Goal: Information Seeking & Learning: Learn about a topic

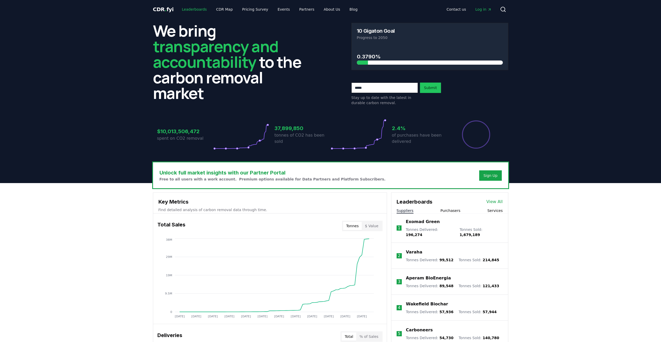
click at [203, 10] on link "Leaderboards" at bounding box center [194, 9] width 33 height 9
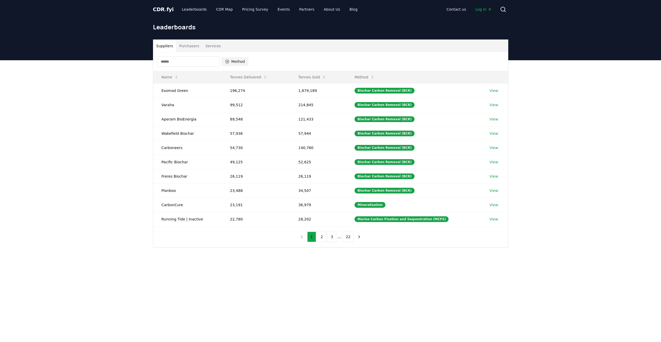
click at [229, 64] on icon "button" at bounding box center [227, 61] width 4 height 4
click at [241, 64] on button "Method" at bounding box center [235, 61] width 27 height 8
click at [230, 104] on div "Suggestions" at bounding box center [232, 102] width 4 height 4
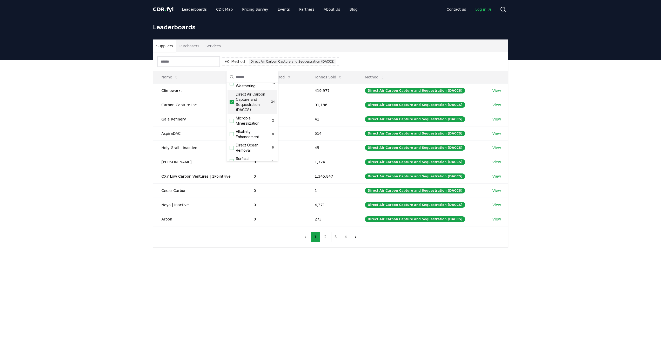
click at [120, 148] on div "Suppliers Purchasers Services Method 1 Direct Air Carbon Capture and Sequestrat…" at bounding box center [330, 164] width 661 height 208
click at [492, 93] on link "View" at bounding box center [496, 90] width 9 height 5
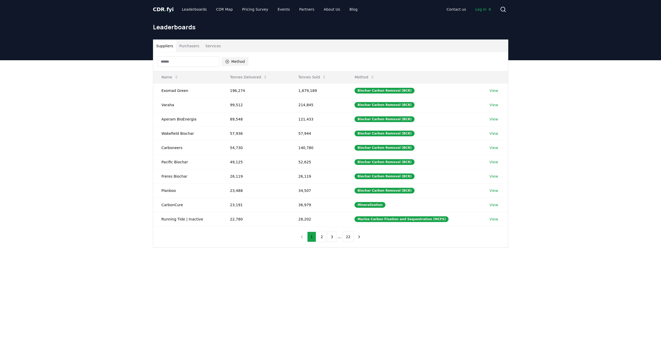
click at [238, 65] on button "Method" at bounding box center [235, 61] width 27 height 8
click at [234, 115] on div "Direct Air Carbon Capture and Sequestration (DACCS) 34" at bounding box center [251, 103] width 49 height 24
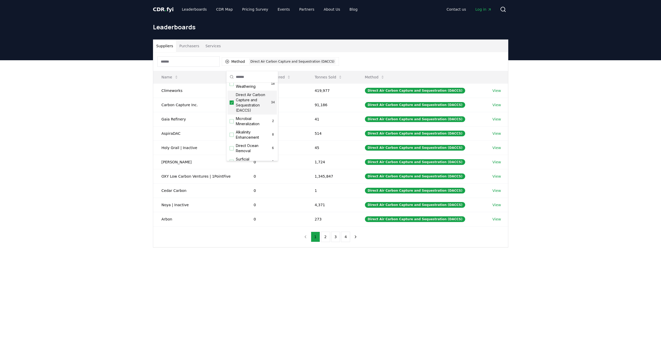
click at [102, 156] on div "Suppliers Purchasers Services Method 1 Direct Air Carbon Capture and Sequestrat…" at bounding box center [330, 164] width 661 height 208
click at [496, 179] on link "View" at bounding box center [496, 176] width 9 height 5
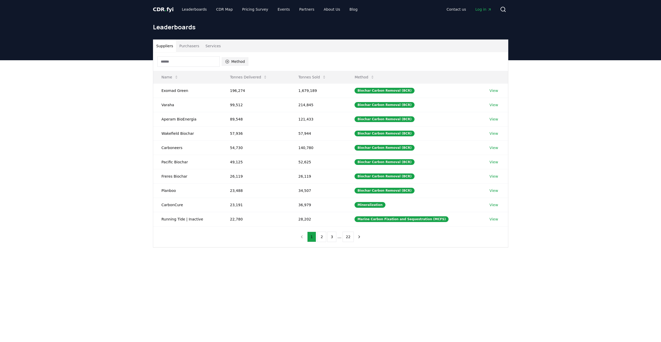
click at [235, 66] on button "Method" at bounding box center [235, 61] width 27 height 8
click at [233, 104] on div "Suggestions" at bounding box center [232, 102] width 4 height 4
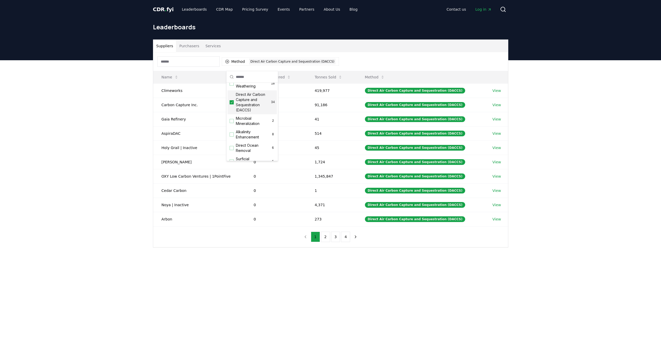
click at [60, 162] on div "Suppliers Purchasers Services Method 1 Direct Air Carbon Capture and Sequestrat…" at bounding box center [330, 164] width 661 height 208
click at [496, 93] on link "View" at bounding box center [496, 90] width 9 height 5
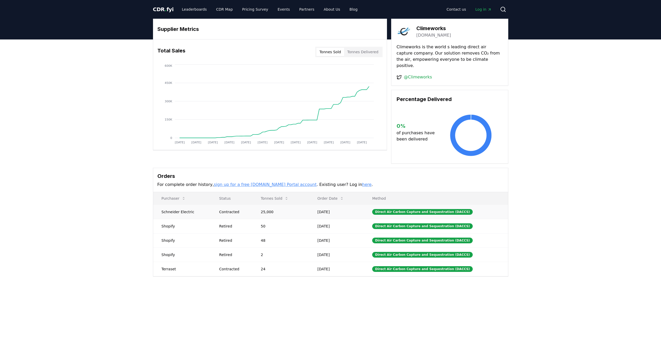
click at [202, 211] on td "Schneider Electric" at bounding box center [182, 212] width 58 height 14
drag, startPoint x: 202, startPoint y: 211, endPoint x: 162, endPoint y: 211, distance: 40.5
click at [162, 211] on td "Schneider Electric" at bounding box center [182, 212] width 58 height 14
copy td "Schneider Electric"
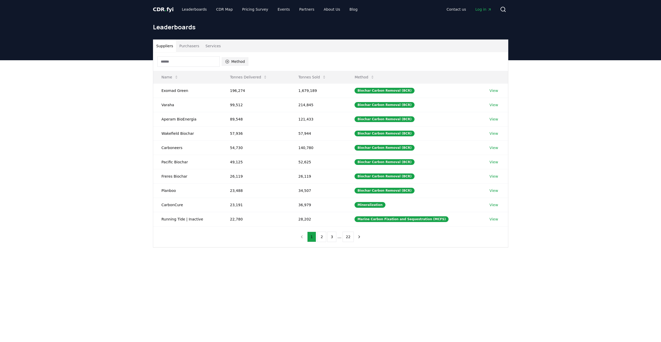
click at [242, 66] on button "Method" at bounding box center [235, 61] width 27 height 8
click at [240, 113] on span "Direct Air Carbon Capture and Sequestration (DACCS)" at bounding box center [253, 102] width 35 height 21
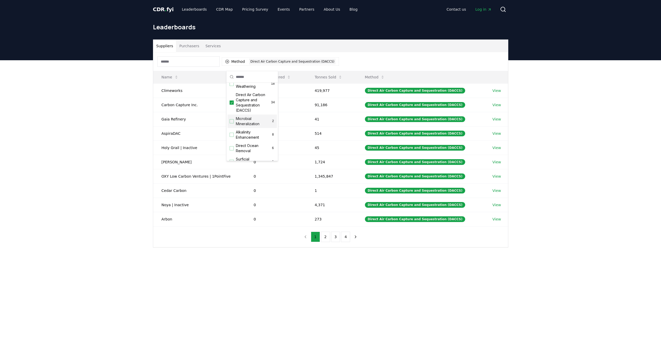
click at [100, 146] on div "Suppliers Purchasers Services Method 1 Direct Air Carbon Capture and Sequestrat…" at bounding box center [330, 164] width 661 height 208
click at [332, 80] on button "Tonnes Sold" at bounding box center [328, 77] width 36 height 10
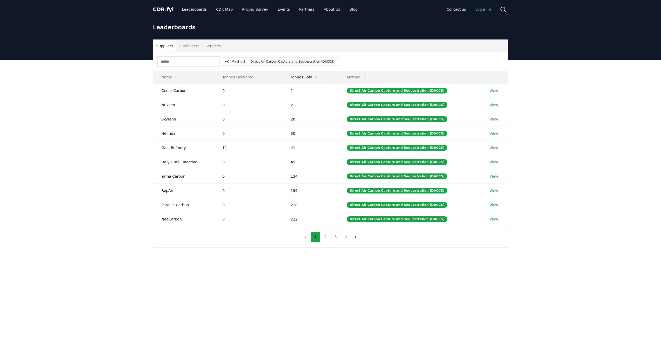
click at [312, 79] on button "Tonnes Sold" at bounding box center [304, 77] width 36 height 10
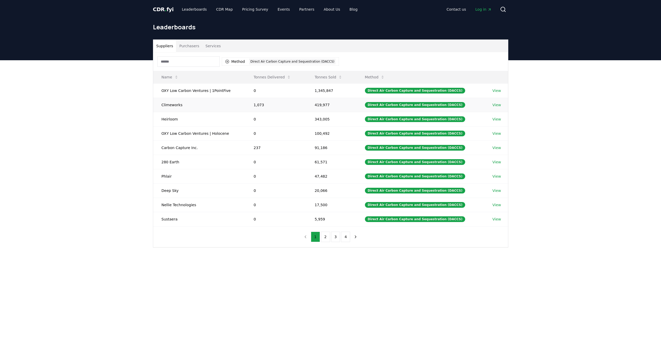
click at [182, 112] on td "Climeworks" at bounding box center [199, 105] width 92 height 14
click at [494, 107] on link "View" at bounding box center [496, 104] width 9 height 5
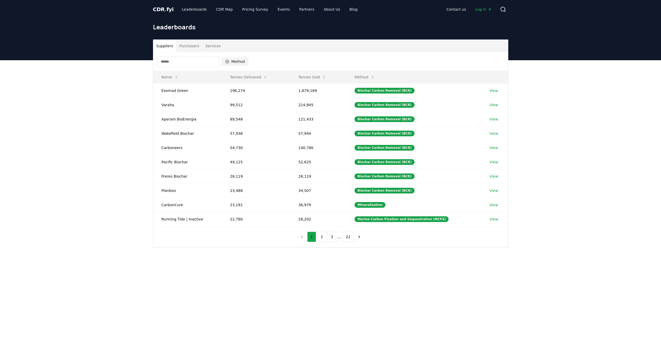
click at [248, 66] on button "Method" at bounding box center [235, 61] width 27 height 8
click at [243, 86] on span "Direct Air Carbon Capture and Sequestration (DACCS)" at bounding box center [253, 76] width 35 height 21
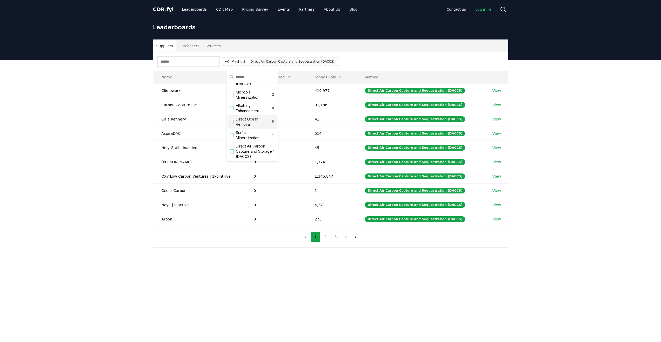
click at [221, 330] on main "Suppliers Purchasers Services Method 1 Direct Air Carbon Capture and Sequestrat…" at bounding box center [330, 231] width 661 height 342
click at [321, 80] on button "Tonnes Sold" at bounding box center [328, 77] width 36 height 10
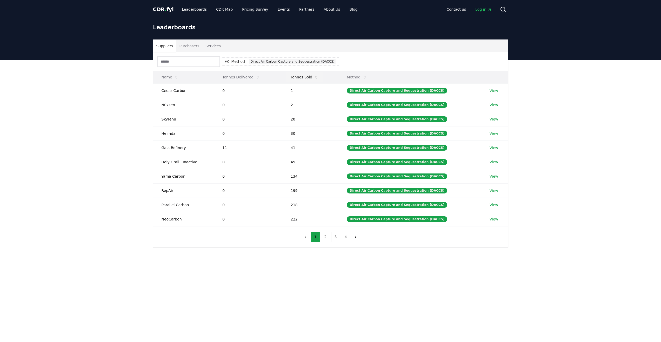
click at [318, 79] on icon at bounding box center [316, 77] width 4 height 4
